Goal: Task Accomplishment & Management: Manage account settings

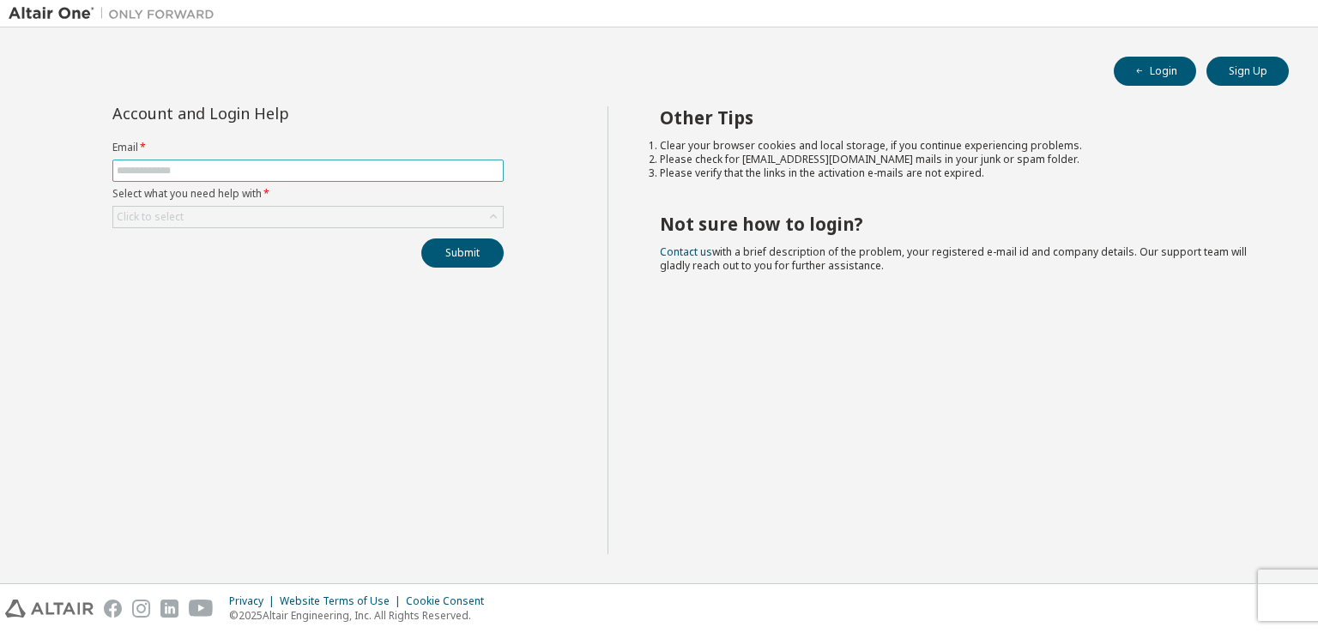
click at [329, 174] on input "text" at bounding box center [308, 171] width 383 height 14
type input "**********"
click at [213, 214] on div "Click to select" at bounding box center [308, 217] width 390 height 21
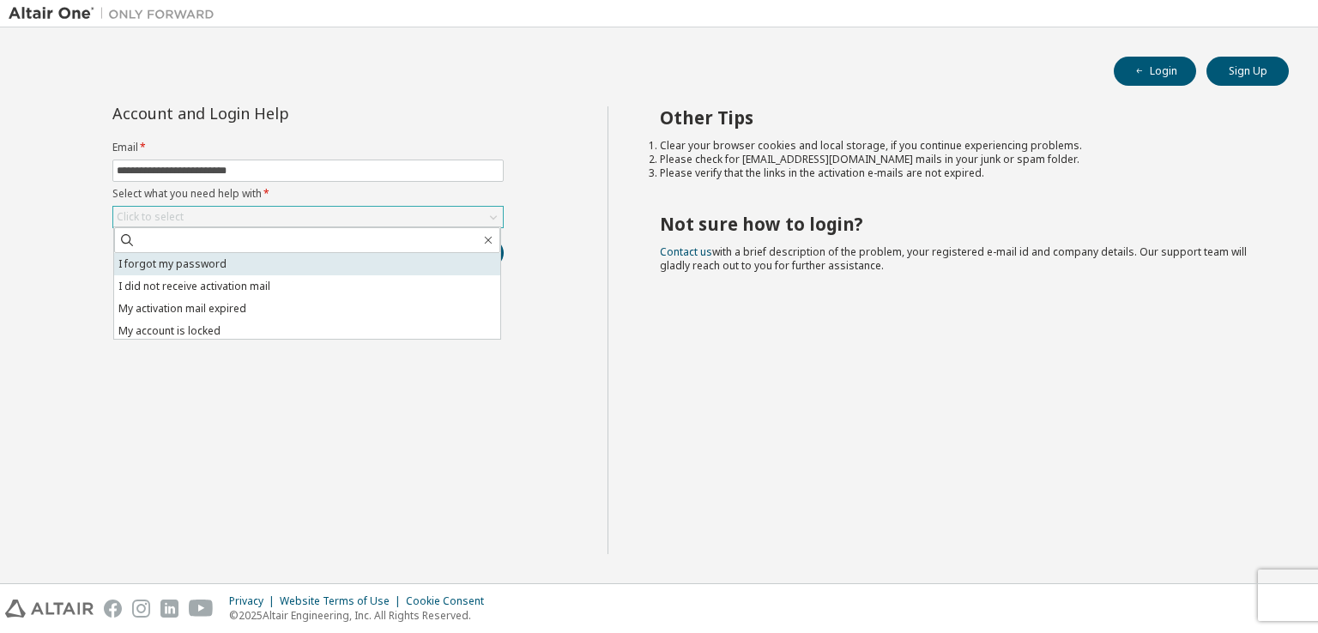
click at [215, 269] on li "I forgot my password" at bounding box center [307, 264] width 386 height 22
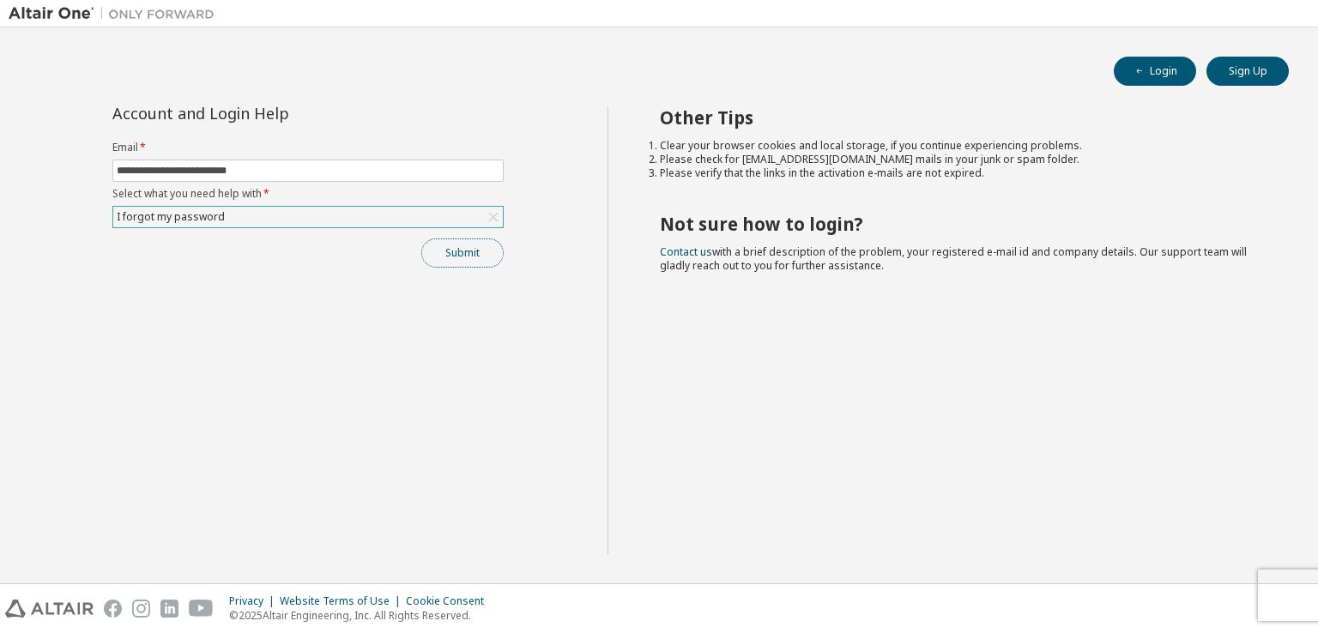
click at [466, 256] on button "Submit" at bounding box center [462, 253] width 82 height 29
click at [458, 251] on button "Submit" at bounding box center [462, 253] width 82 height 29
click at [1072, 583] on icon at bounding box center [1072, 585] width 10 height 10
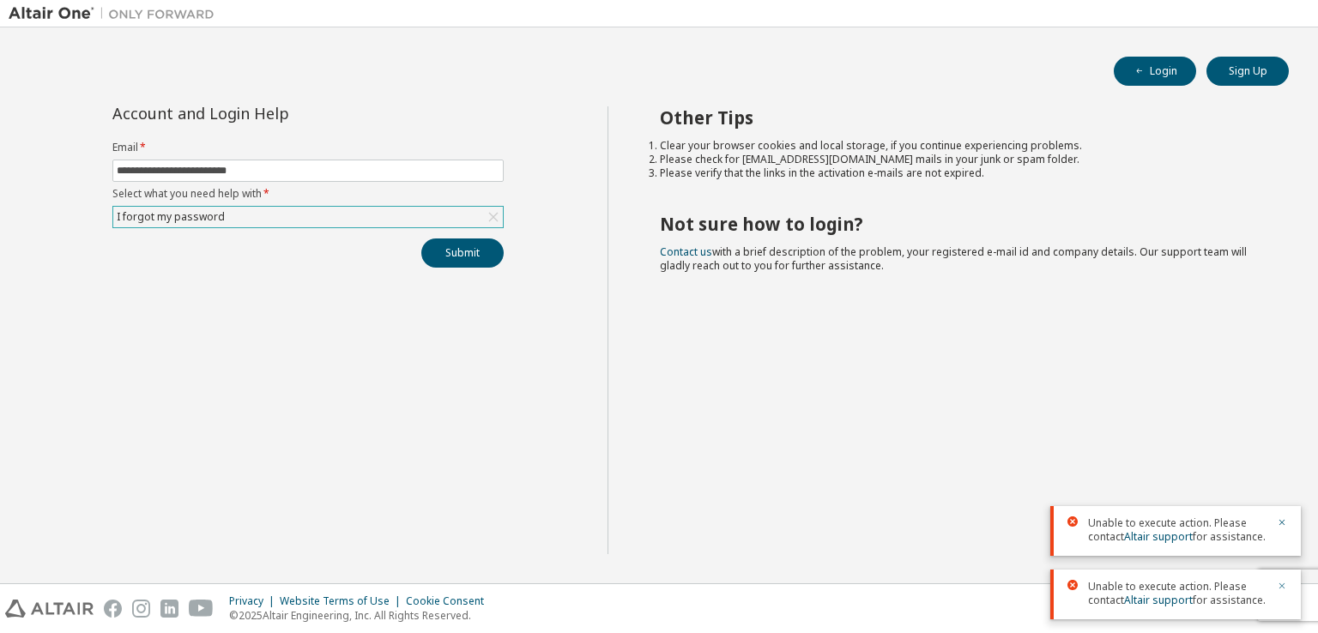
click at [1285, 584] on icon "button" at bounding box center [1282, 586] width 10 height 10
click at [1285, 586] on icon "button" at bounding box center [1282, 586] width 10 height 10
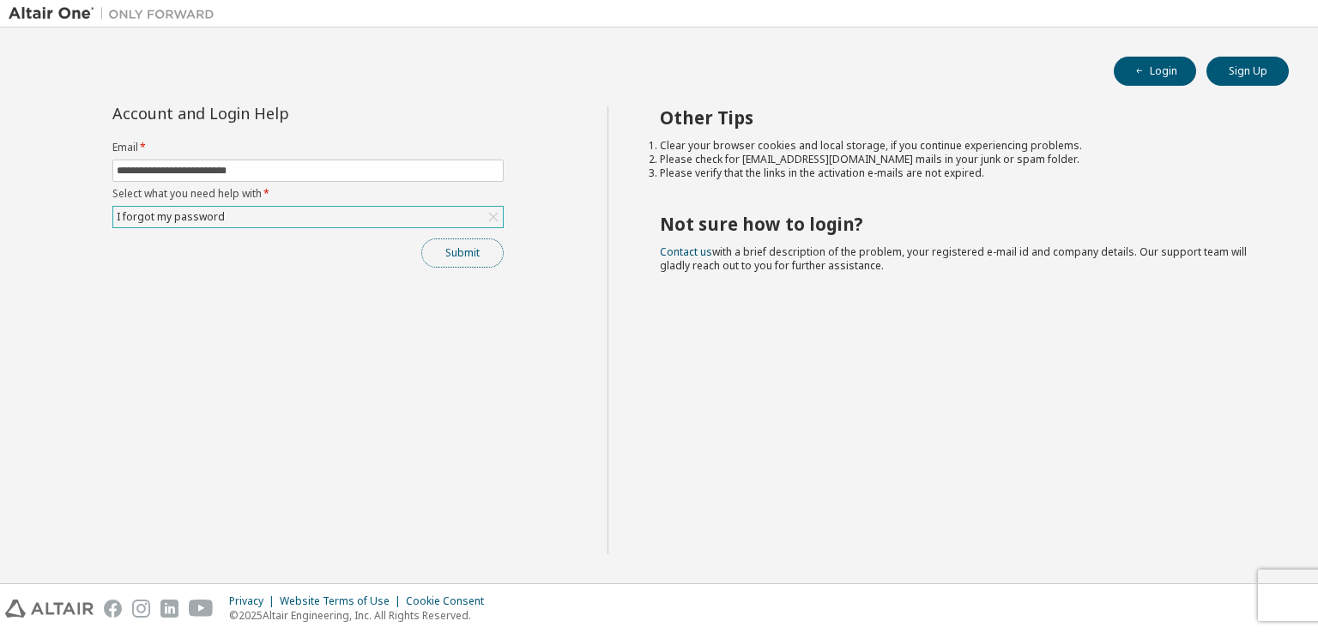
click at [467, 241] on button "Submit" at bounding box center [462, 253] width 82 height 29
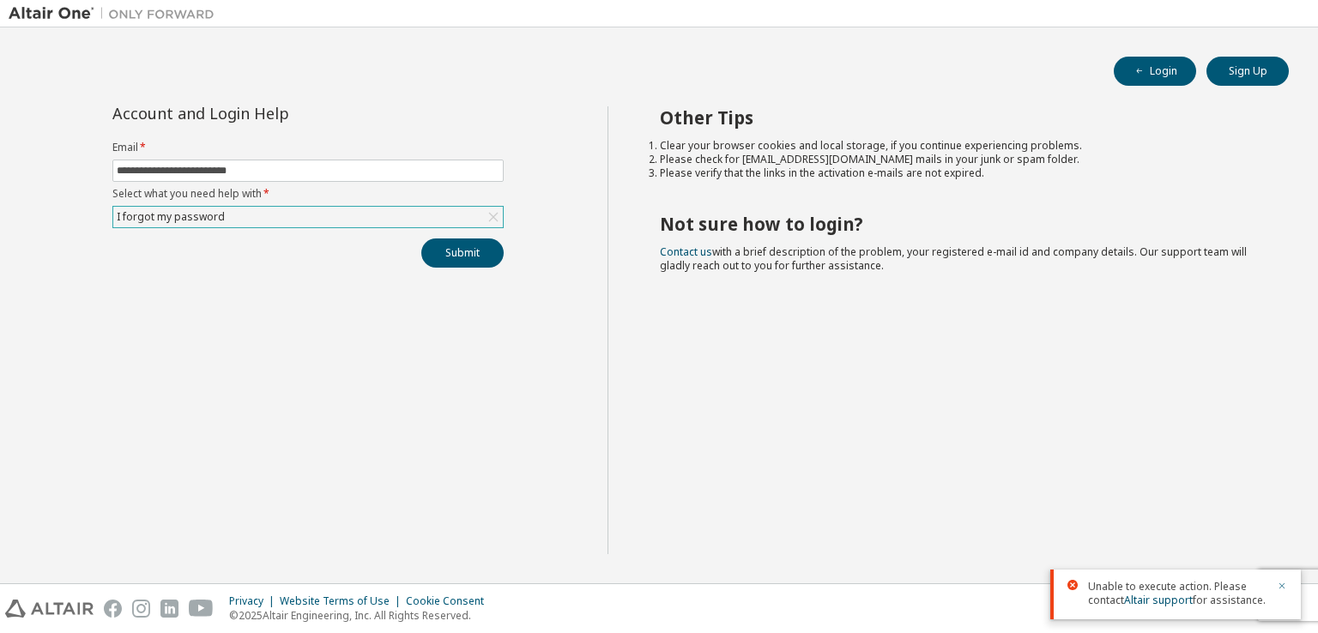
click at [1284, 586] on icon "button" at bounding box center [1282, 586] width 10 height 10
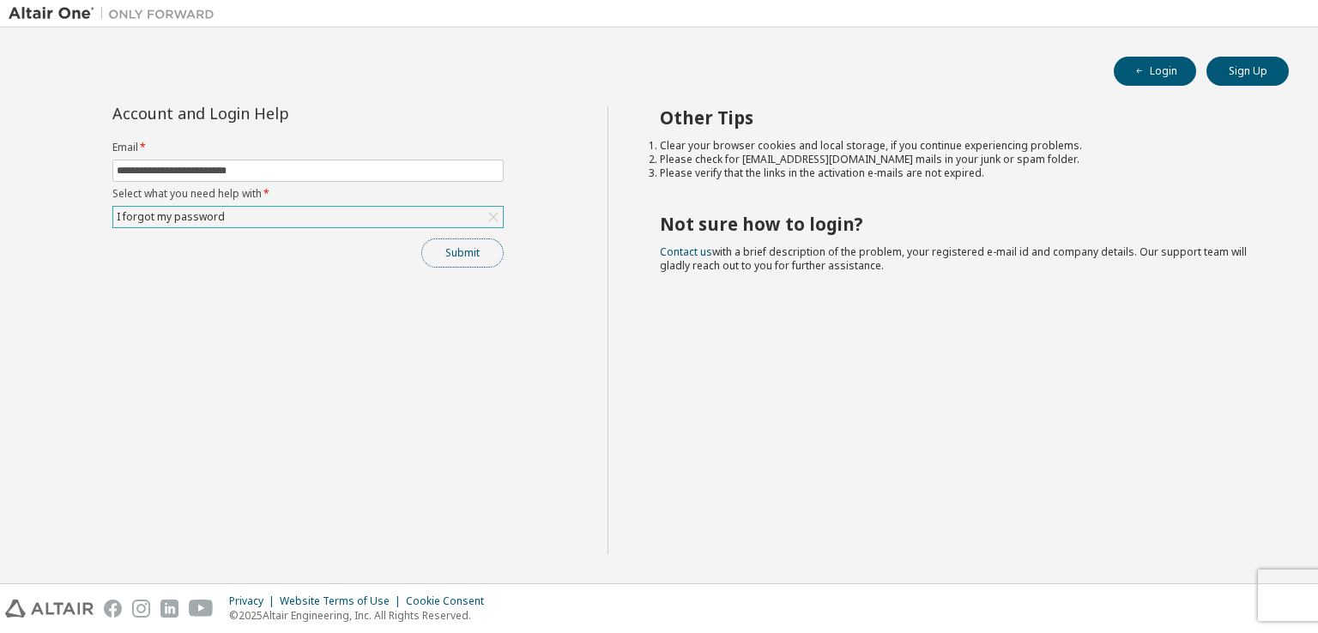
click at [453, 245] on button "Submit" at bounding box center [462, 253] width 82 height 29
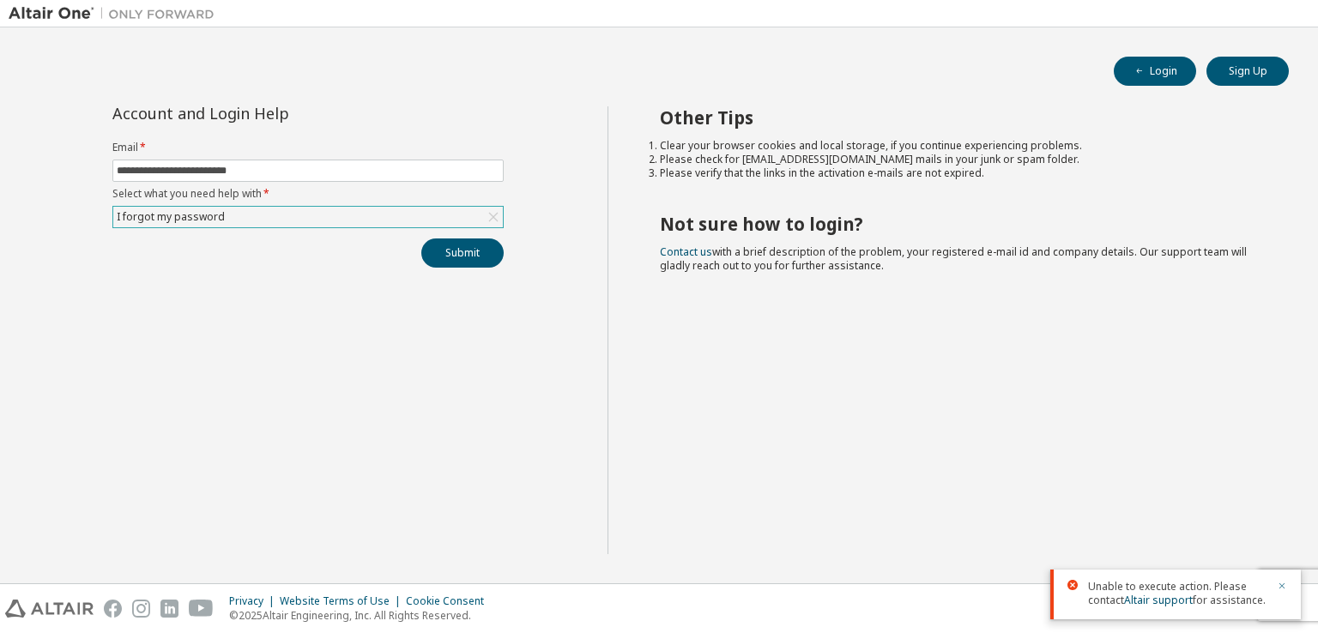
click at [1282, 587] on icon "button" at bounding box center [1282, 586] width 6 height 6
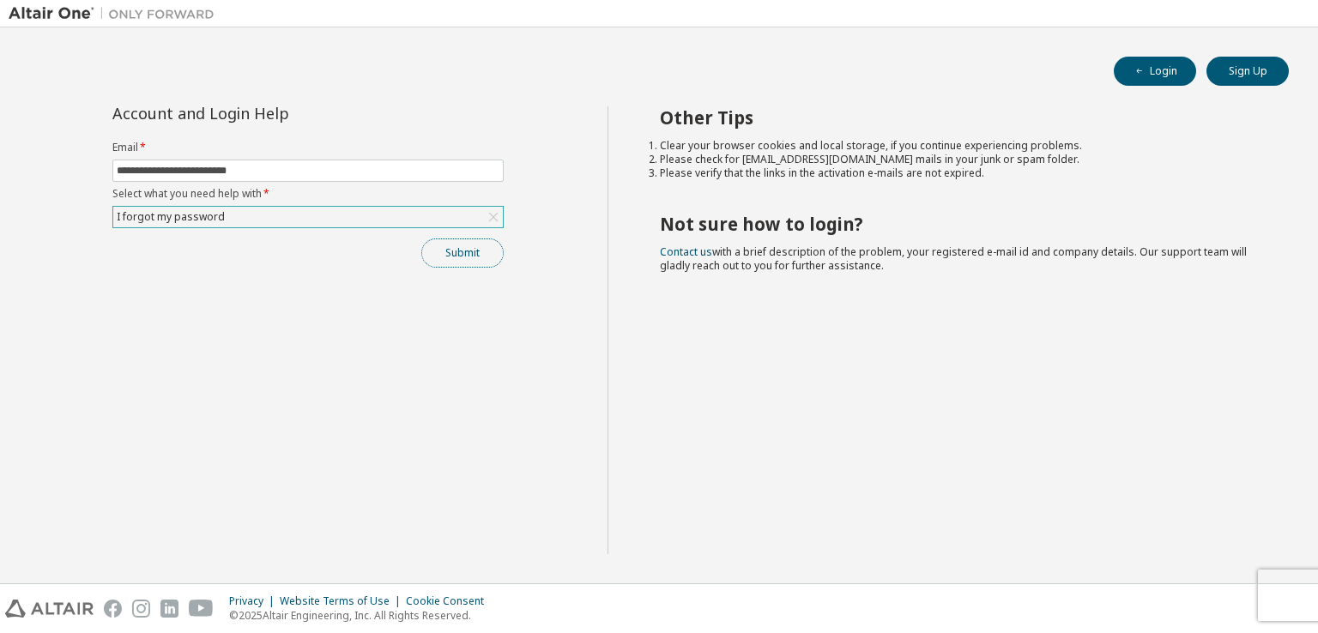
click at [481, 246] on button "Submit" at bounding box center [462, 253] width 82 height 29
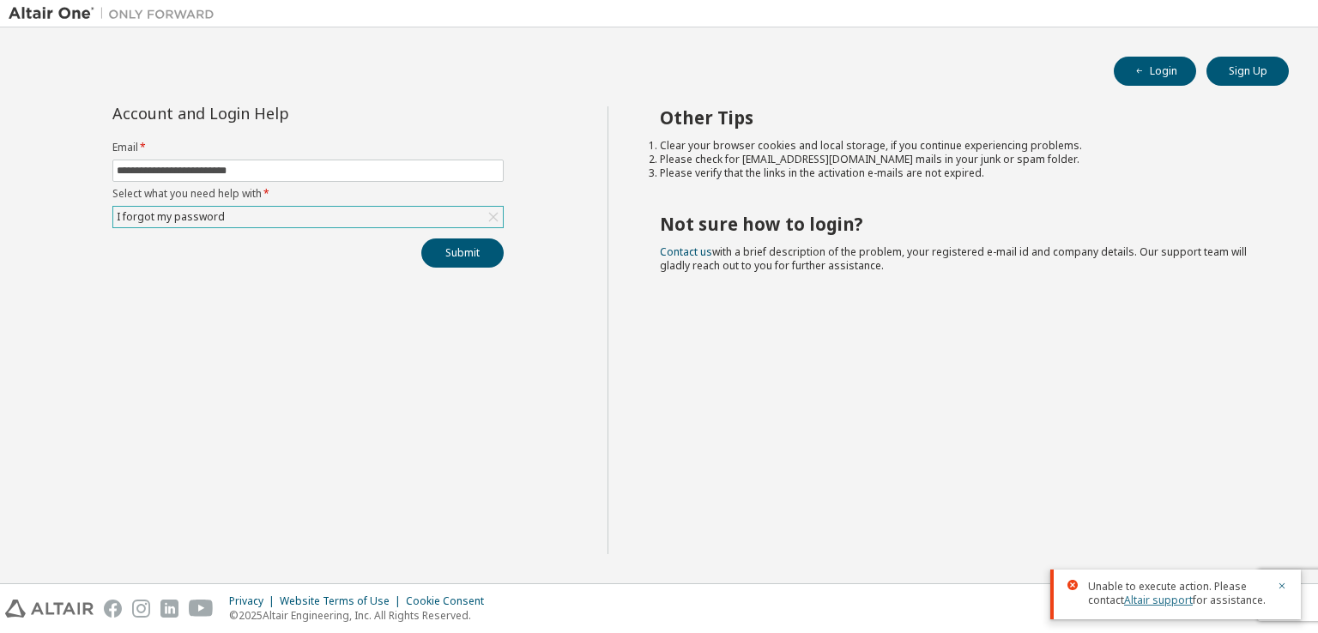
click at [1163, 598] on link "Altair support" at bounding box center [1158, 600] width 69 height 15
click at [1238, 73] on button "Sign Up" at bounding box center [1247, 71] width 82 height 29
click at [161, 170] on input "text" at bounding box center [308, 171] width 383 height 14
type input "**********"
click at [207, 214] on div "Click to select" at bounding box center [308, 217] width 390 height 21
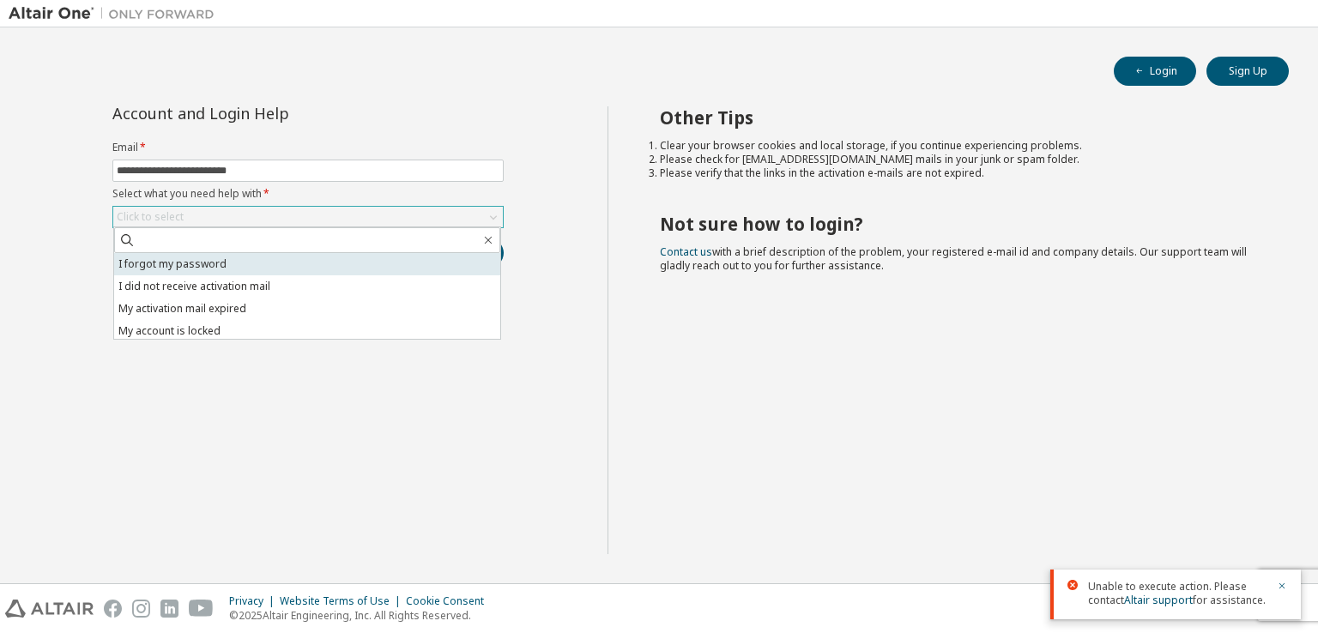
click at [215, 263] on li "I forgot my password" at bounding box center [307, 264] width 386 height 22
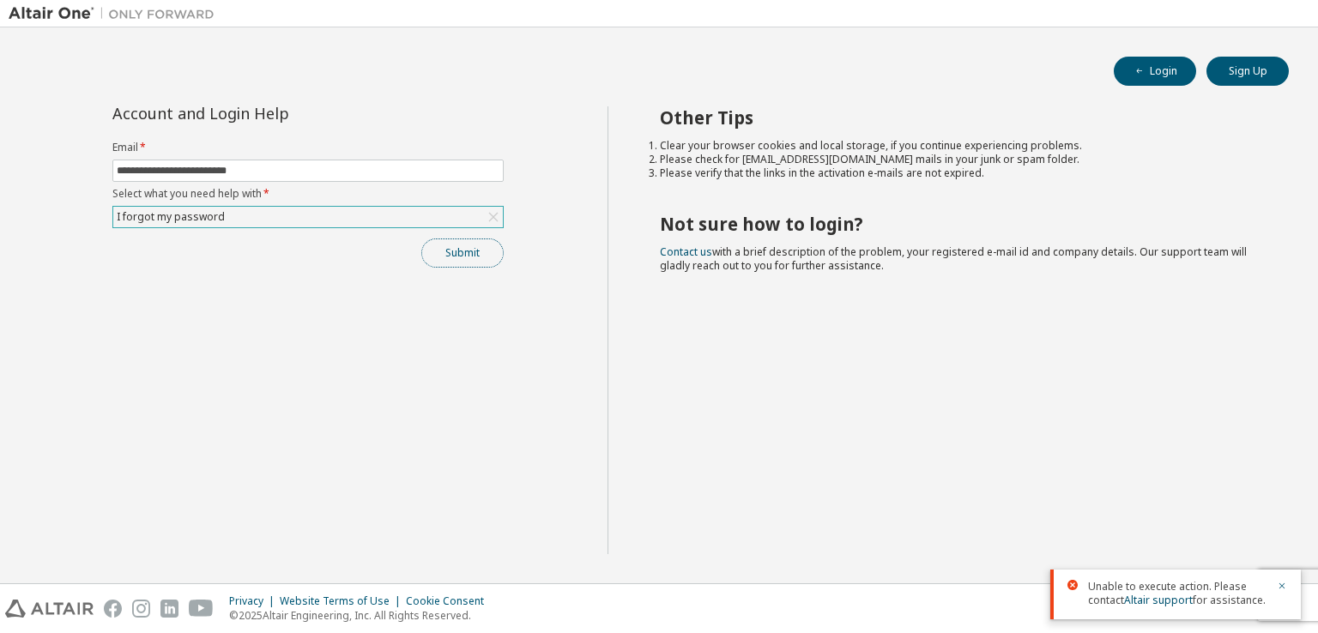
click at [454, 245] on button "Submit" at bounding box center [462, 253] width 82 height 29
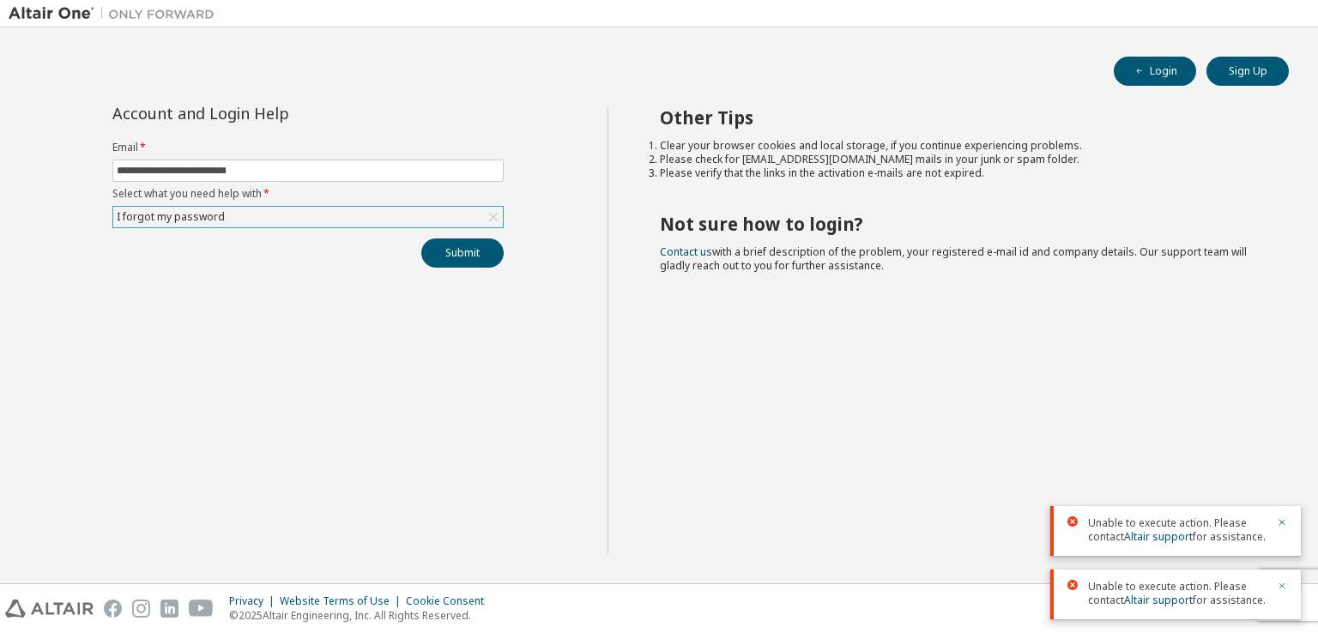
click at [1278, 587] on icon "button" at bounding box center [1282, 586] width 10 height 10
click at [1283, 589] on icon "button" at bounding box center [1282, 586] width 10 height 10
